Goal: Task Accomplishment & Management: Manage account settings

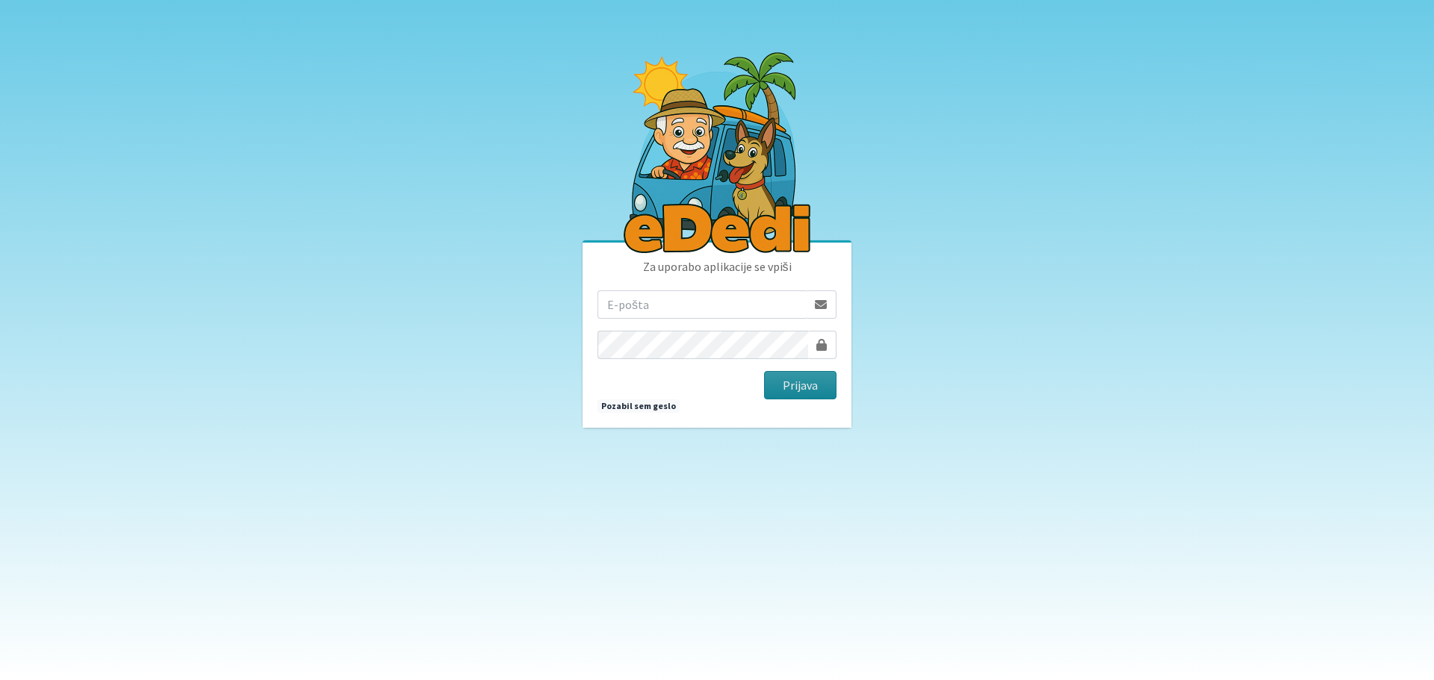
type input "[EMAIL_ADDRESS][DOMAIN_NAME]"
click at [795, 388] on button "Prijava" at bounding box center [800, 385] width 72 height 28
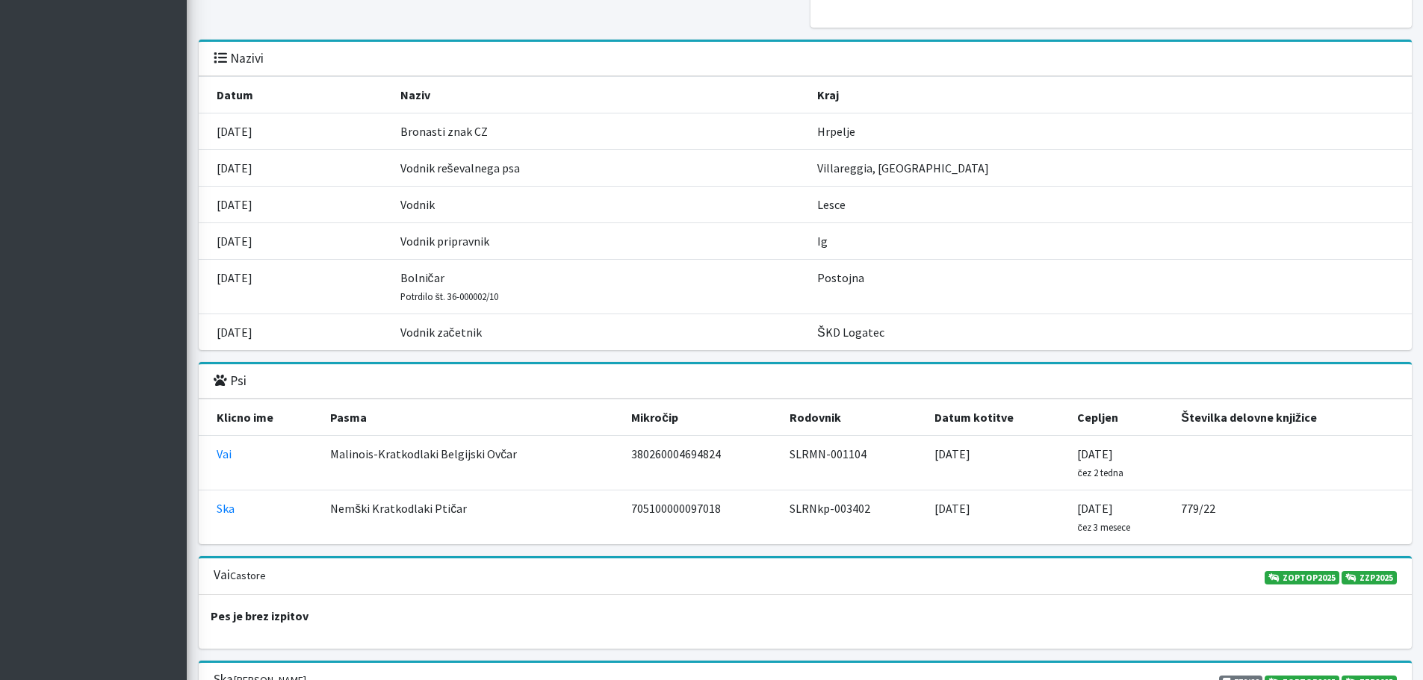
scroll to position [1419, 0]
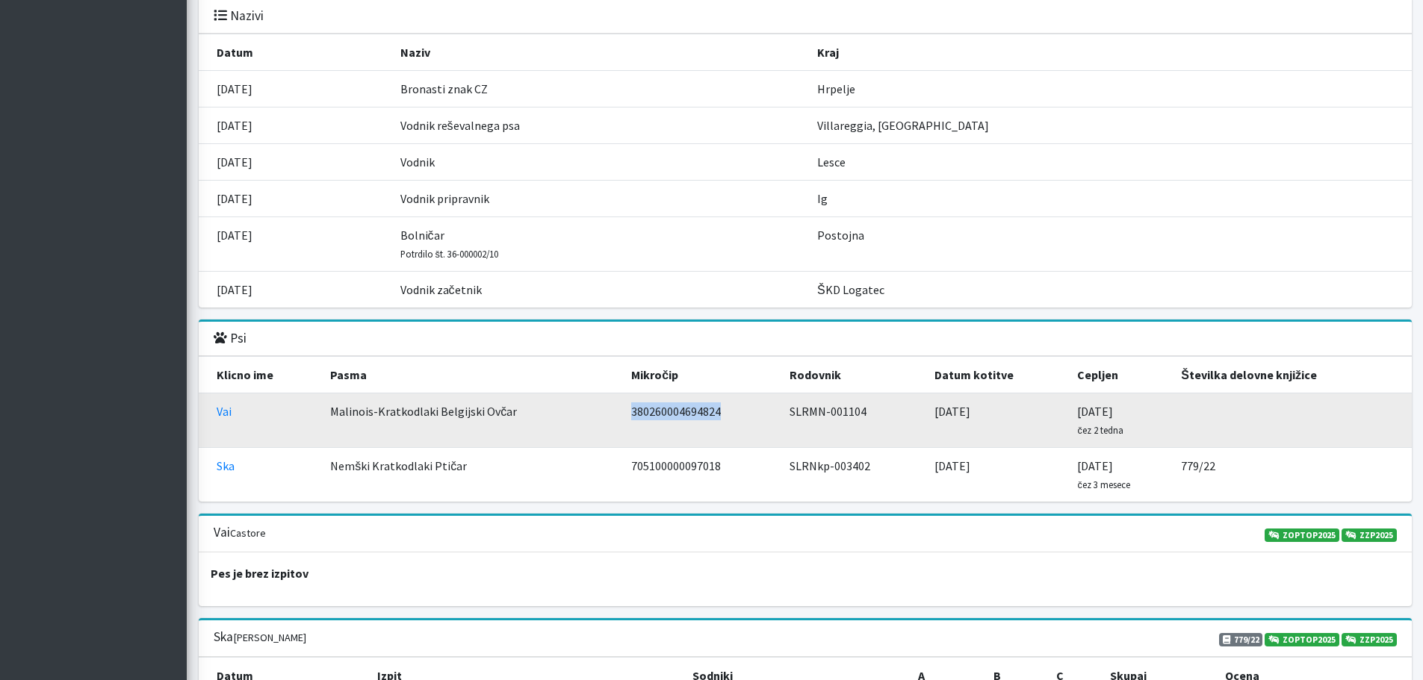
drag, startPoint x: 629, startPoint y: 392, endPoint x: 720, endPoint y: 398, distance: 91.3
click at [720, 398] on td "380260004694824" at bounding box center [701, 421] width 158 height 55
copy td "380260004694824"
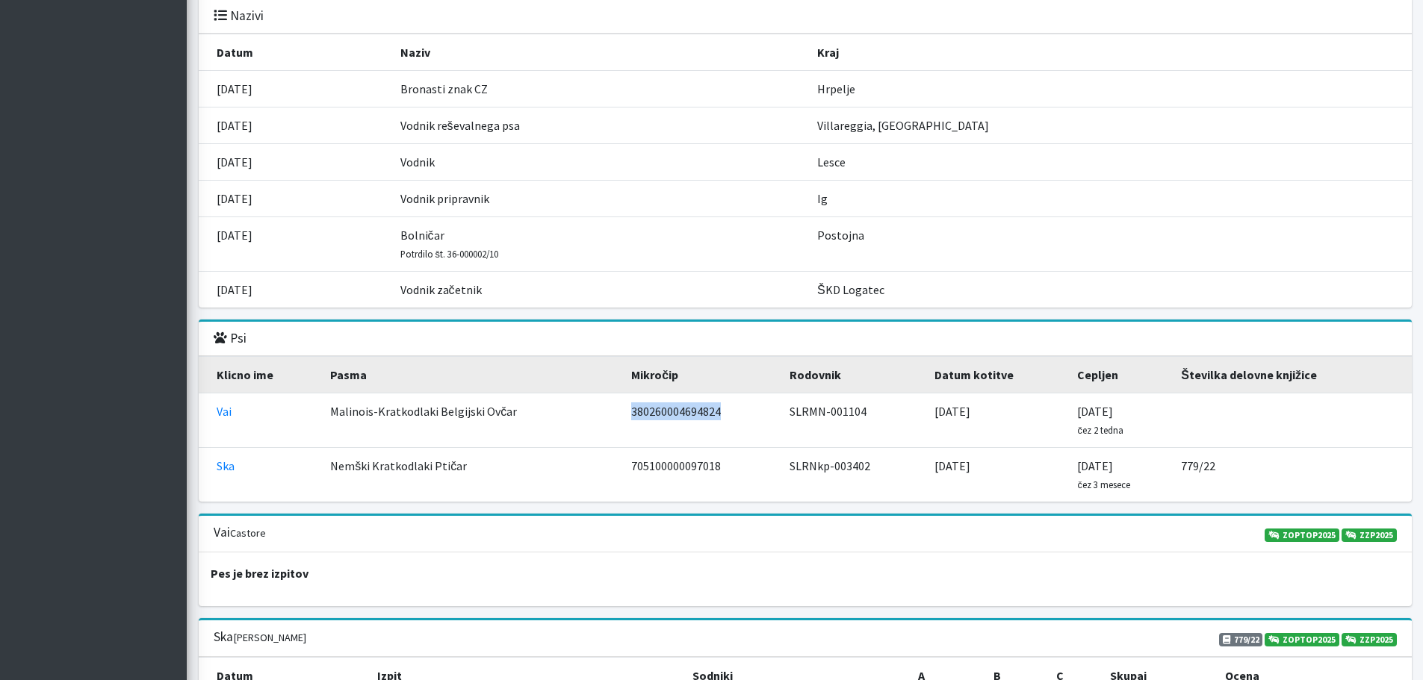
copy td "380260004694824"
